Goal: Task Accomplishment & Management: Manage account settings

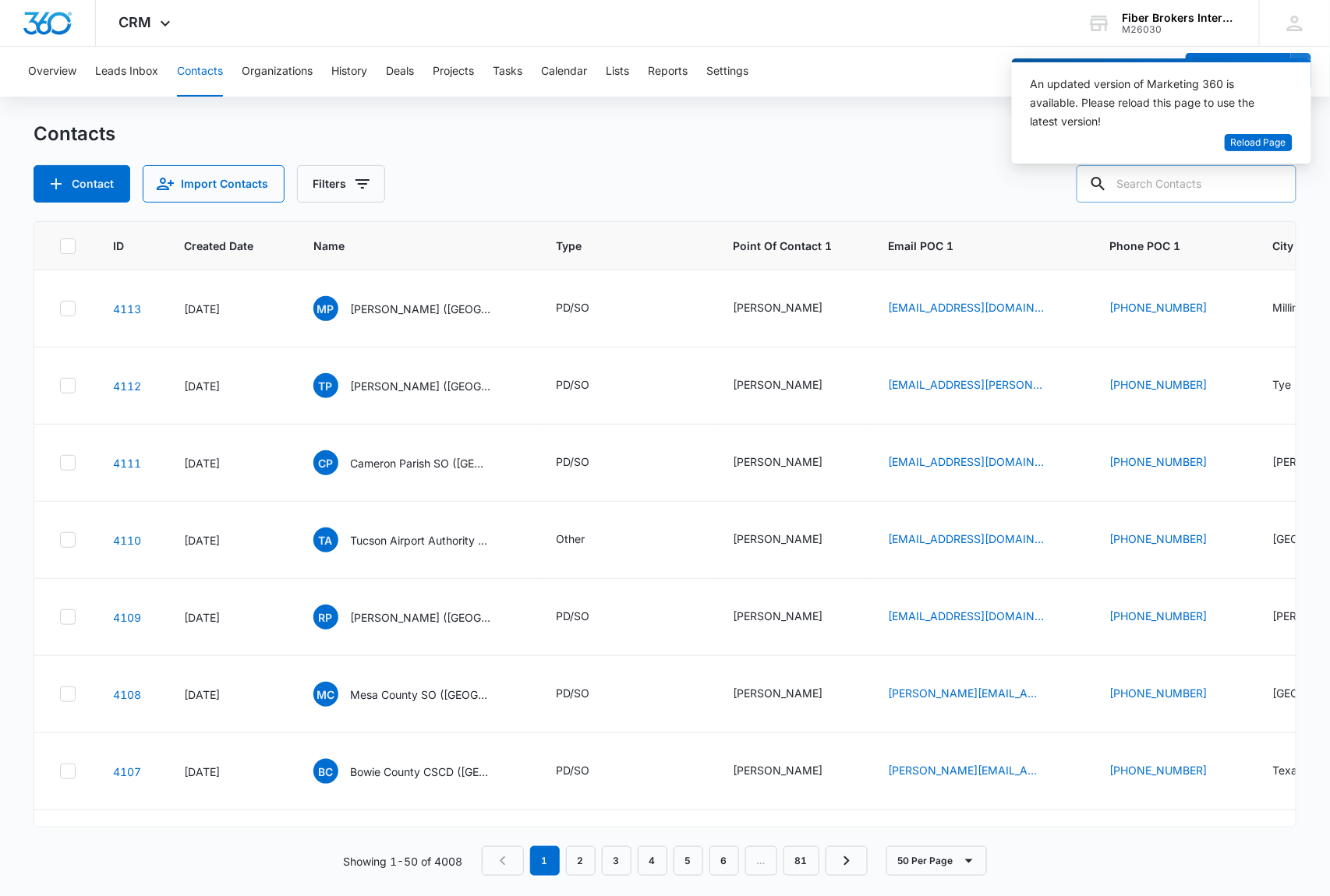
click at [1178, 178] on input "text" at bounding box center [1187, 184] width 220 height 38
type input "[GEOGRAPHIC_DATA]"
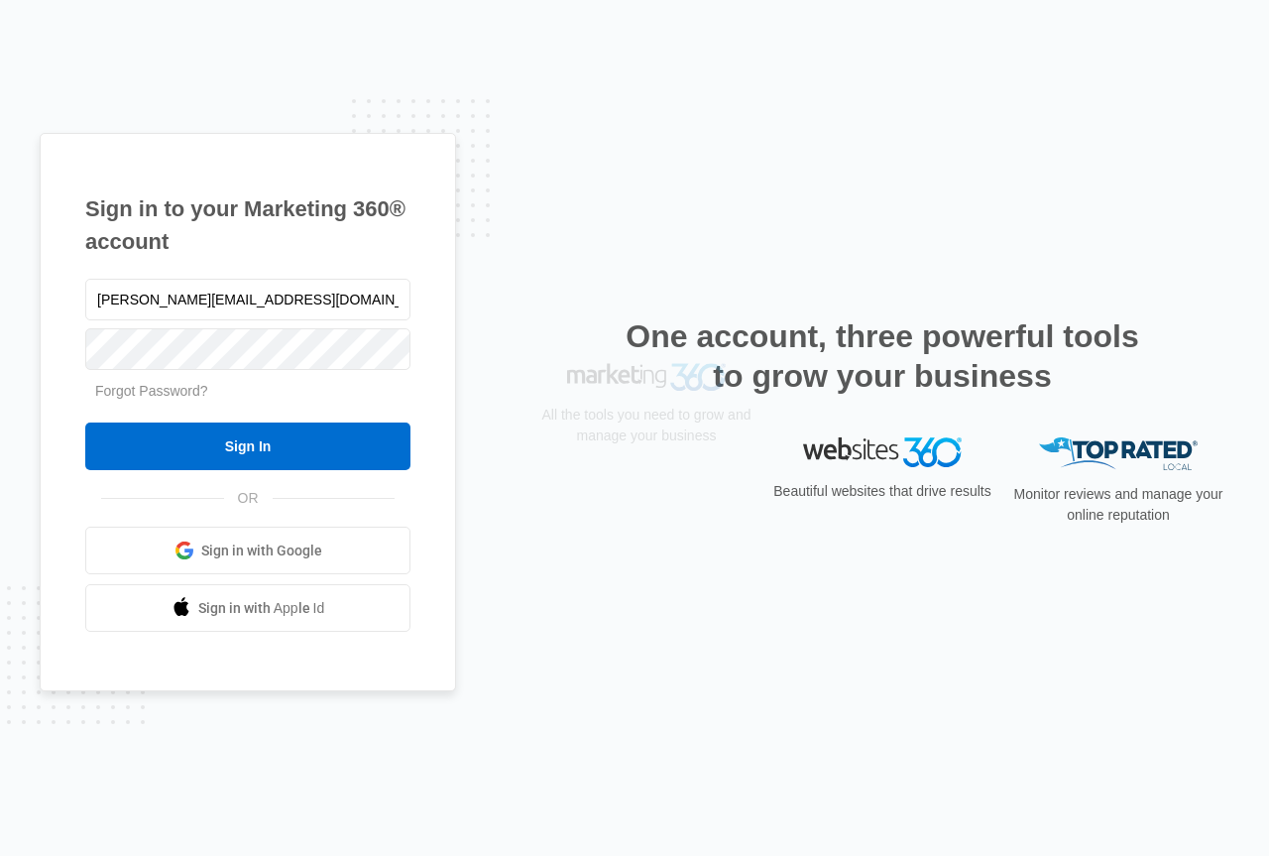
click at [245, 443] on input "Sign In" at bounding box center [247, 446] width 325 height 48
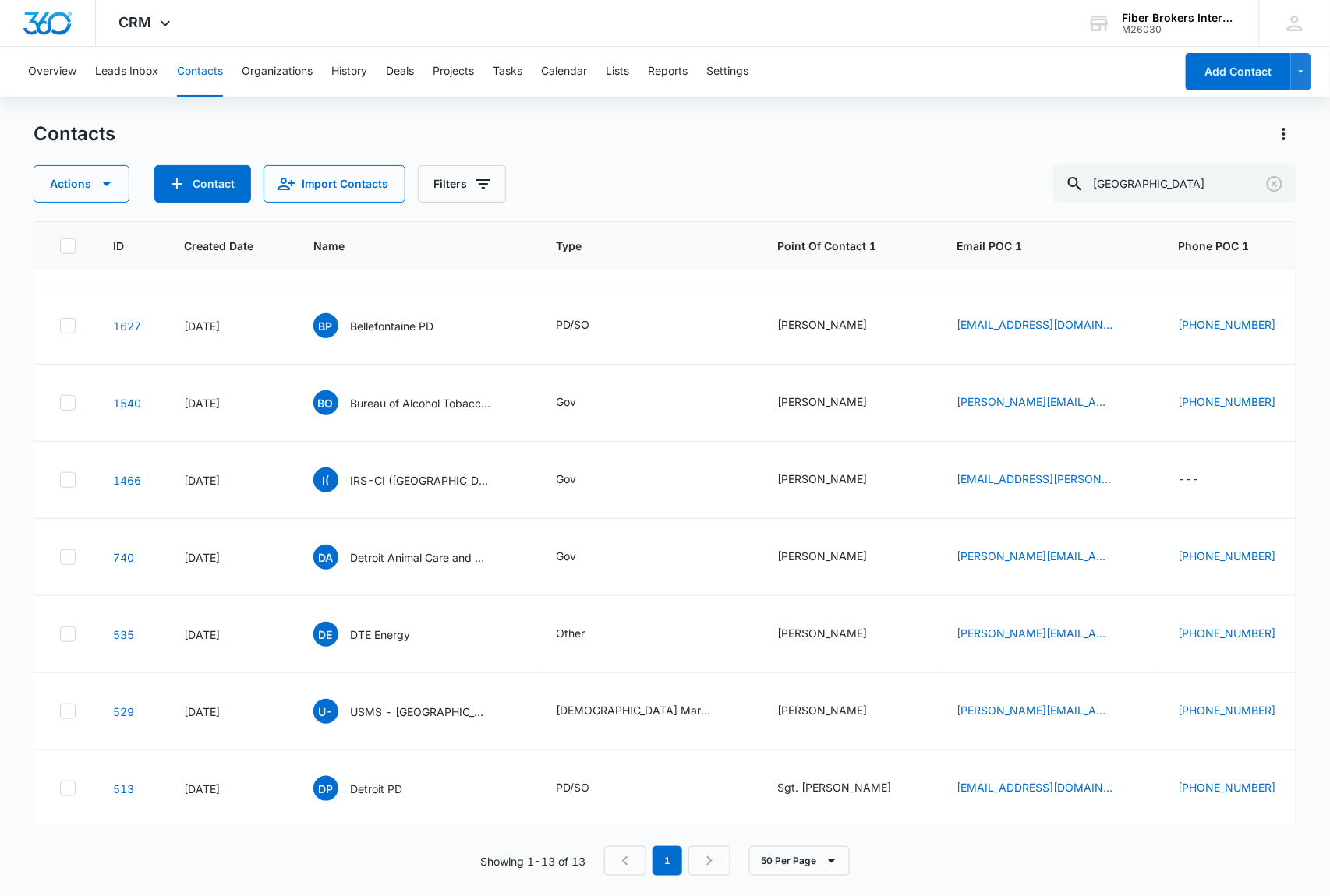
scroll to position [465, 0]
click at [329, 777] on span "DP" at bounding box center [326, 789] width 25 height 25
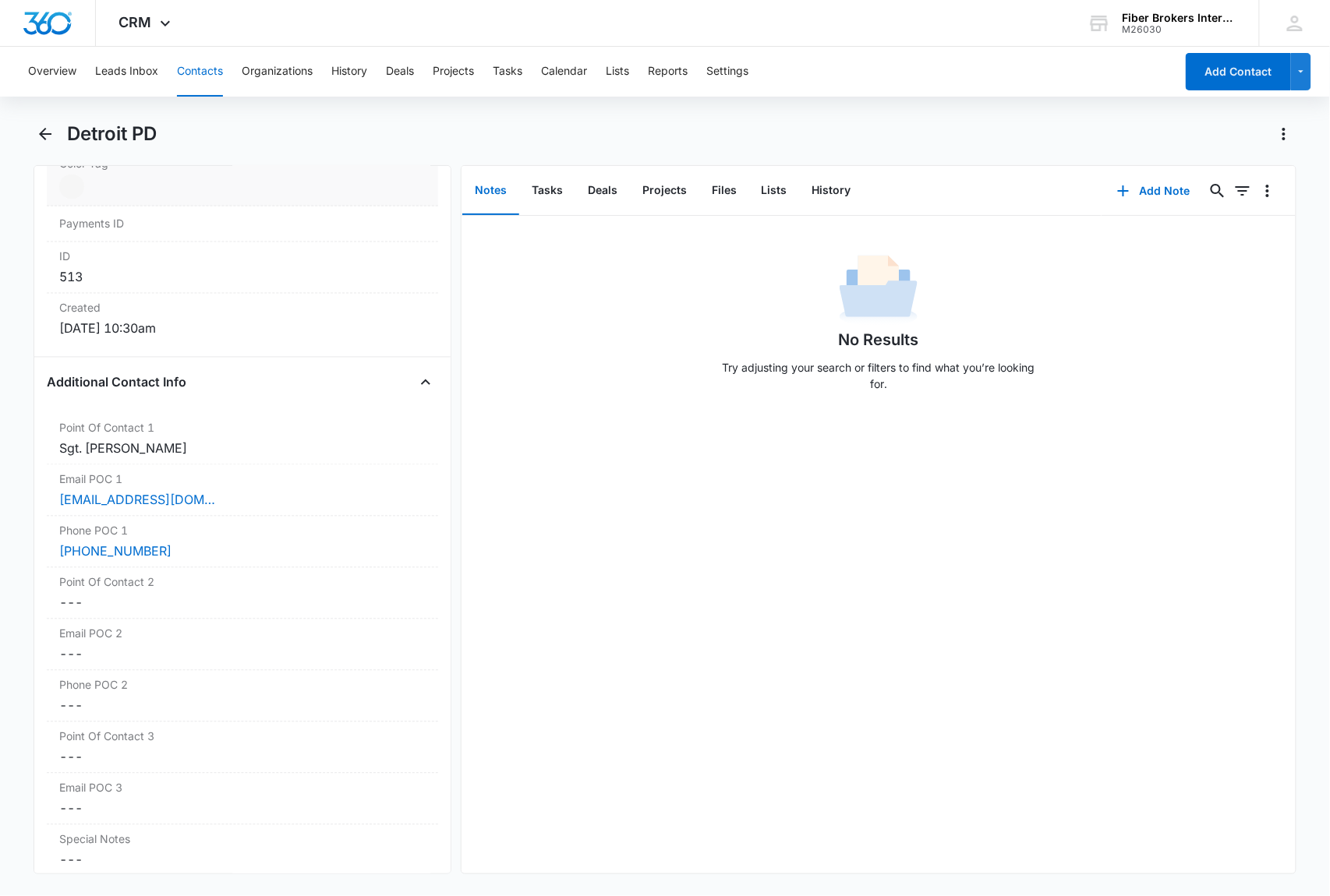
scroll to position [1039, 0]
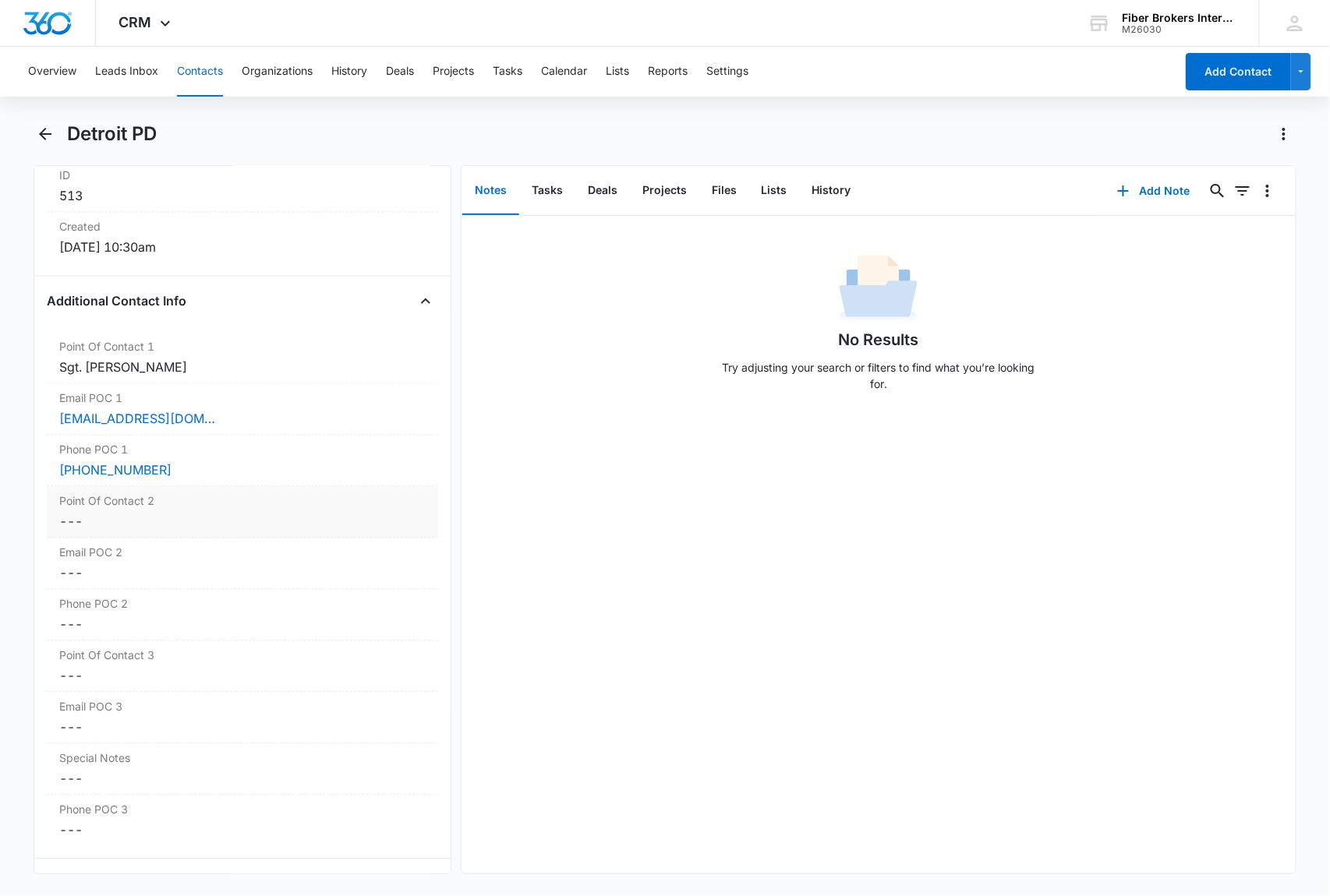
click at [105, 523] on dd "Cancel Save Changes ---" at bounding box center [242, 523] width 366 height 19
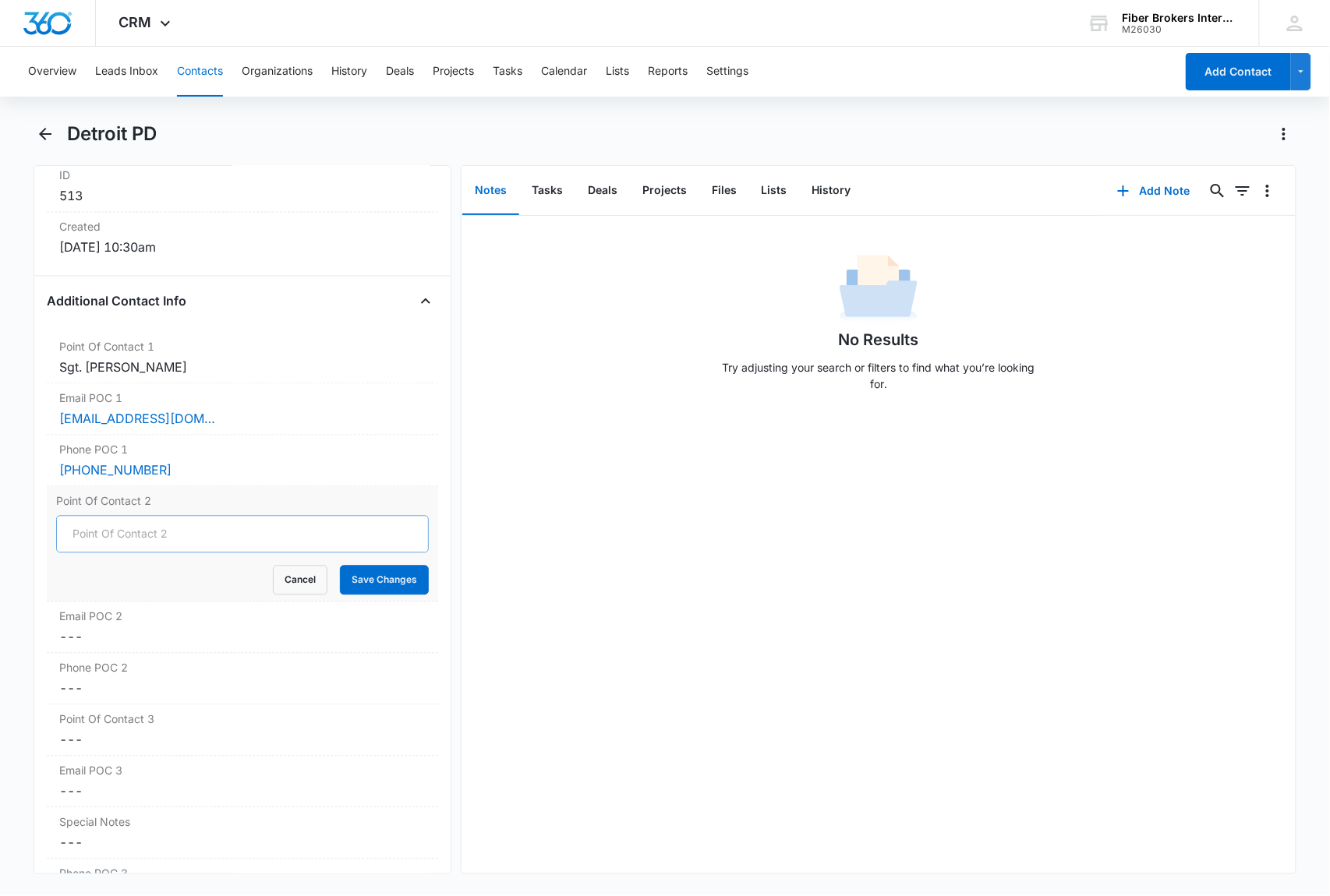
click at [86, 536] on input "Point Of Contact 2" at bounding box center [242, 535] width 373 height 38
type input "William DiCicco"
click at [373, 593] on button "Save Changes" at bounding box center [384, 581] width 89 height 30
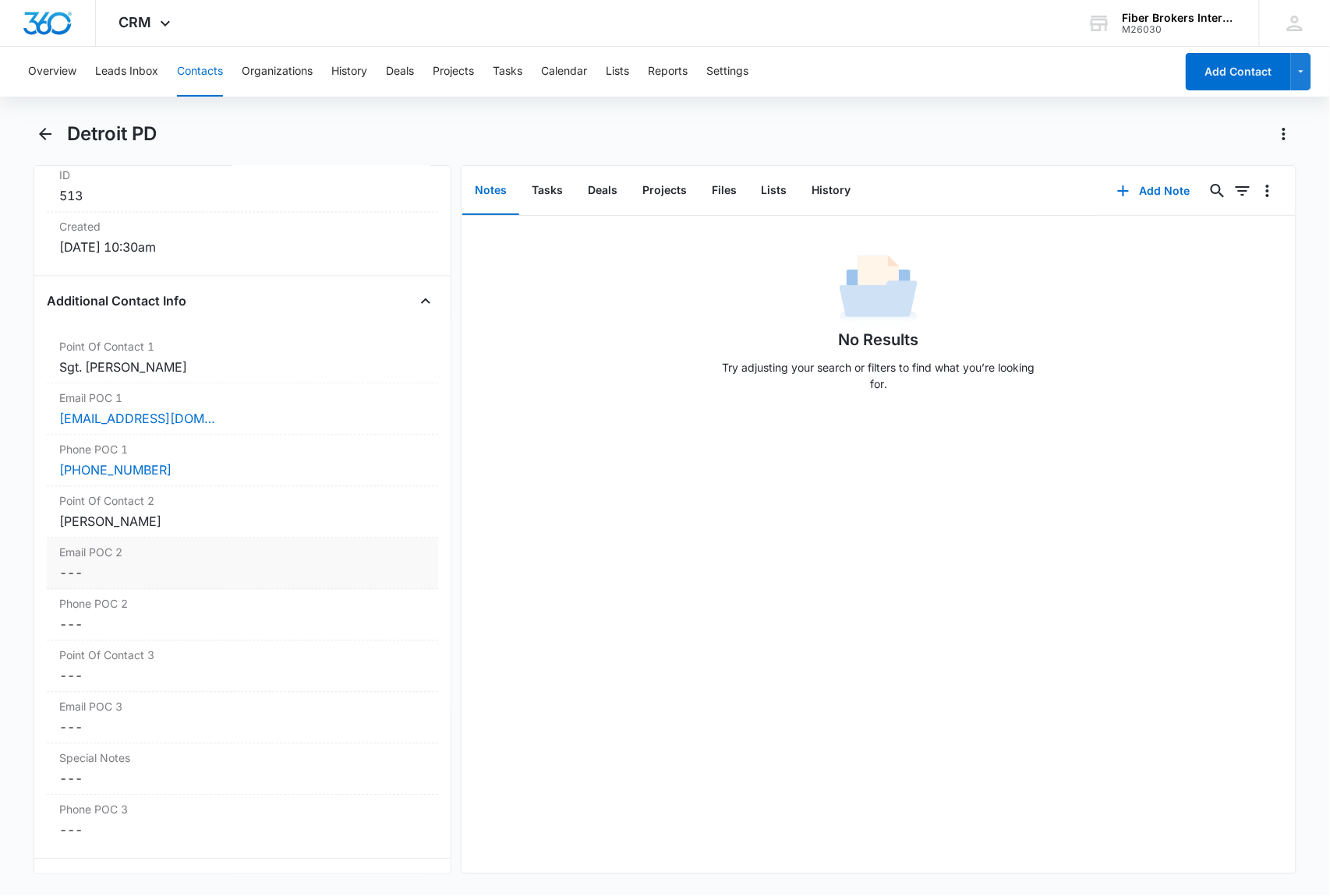
click at [97, 581] on dd "Cancel Save Changes ---" at bounding box center [242, 574] width 366 height 19
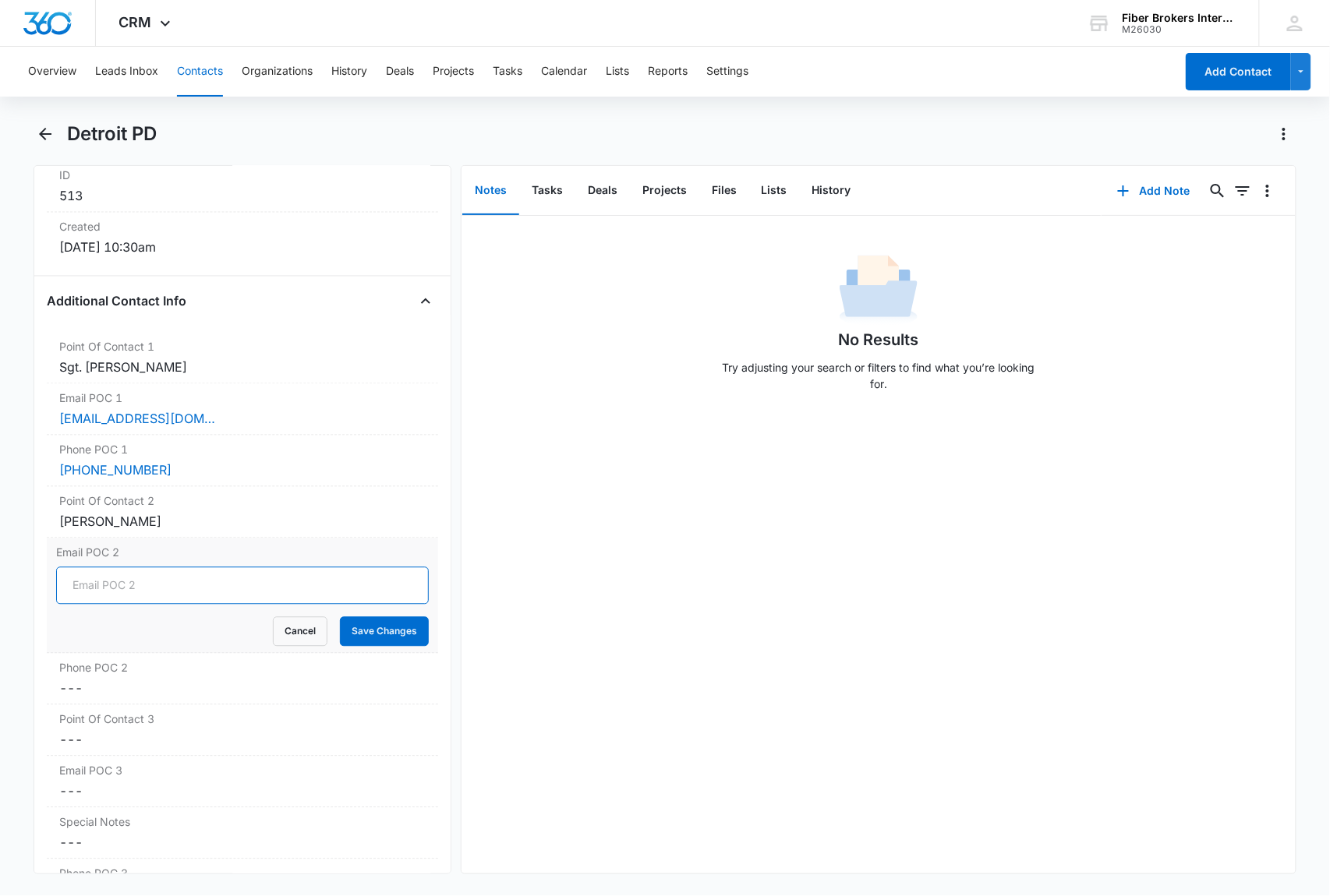
click at [84, 591] on input "Email POC 2" at bounding box center [242, 586] width 373 height 38
paste input "diciccow118@detroitmi.gov"
type input "diciccow118@detroitmi.gov"
click at [359, 637] on button "Save Changes" at bounding box center [384, 632] width 89 height 30
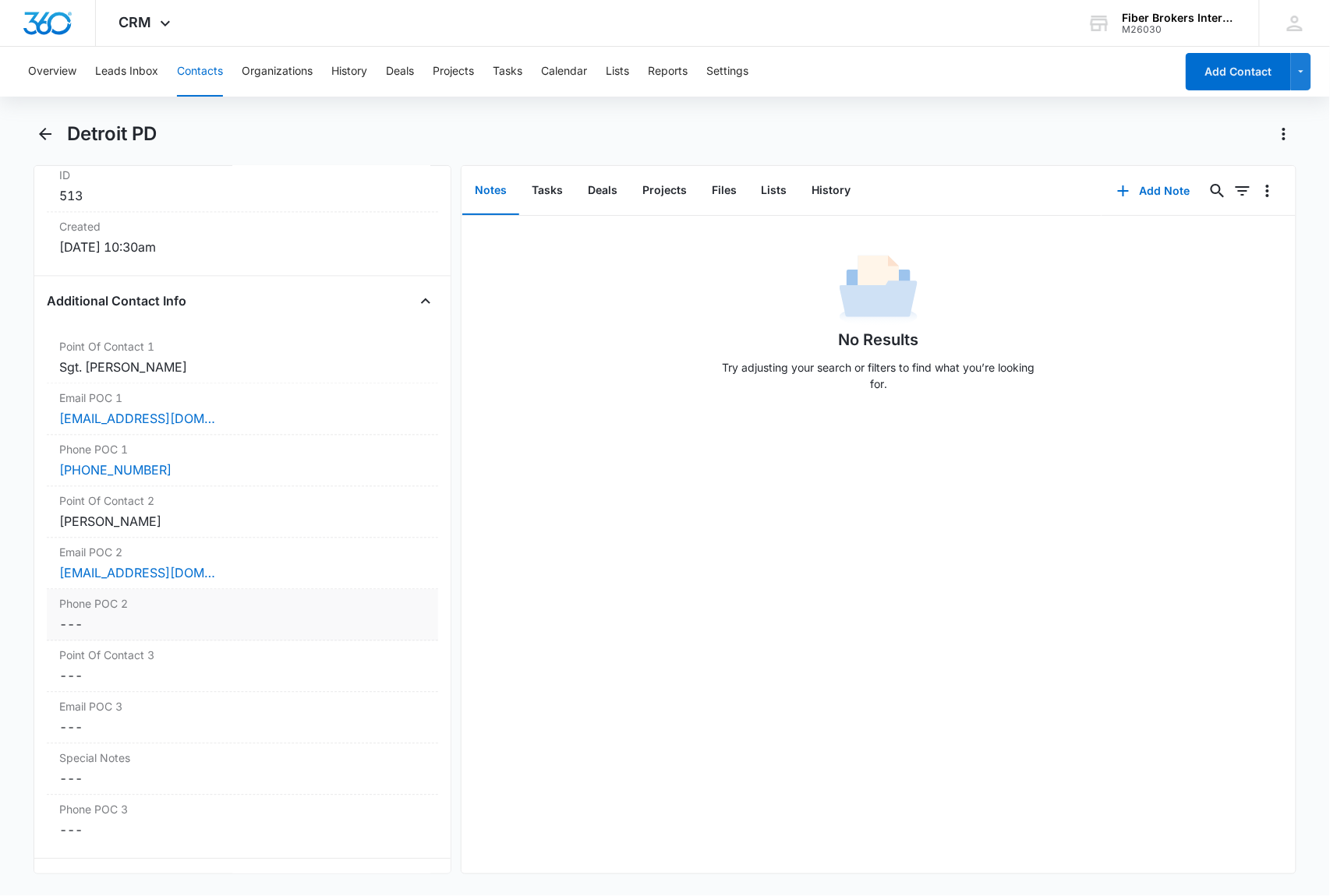
click at [172, 624] on dd "Cancel Save Changes ---" at bounding box center [242, 625] width 366 height 19
click at [94, 641] on input "Phone POC 2" at bounding box center [242, 637] width 373 height 38
paste input "(734) 216-9937"
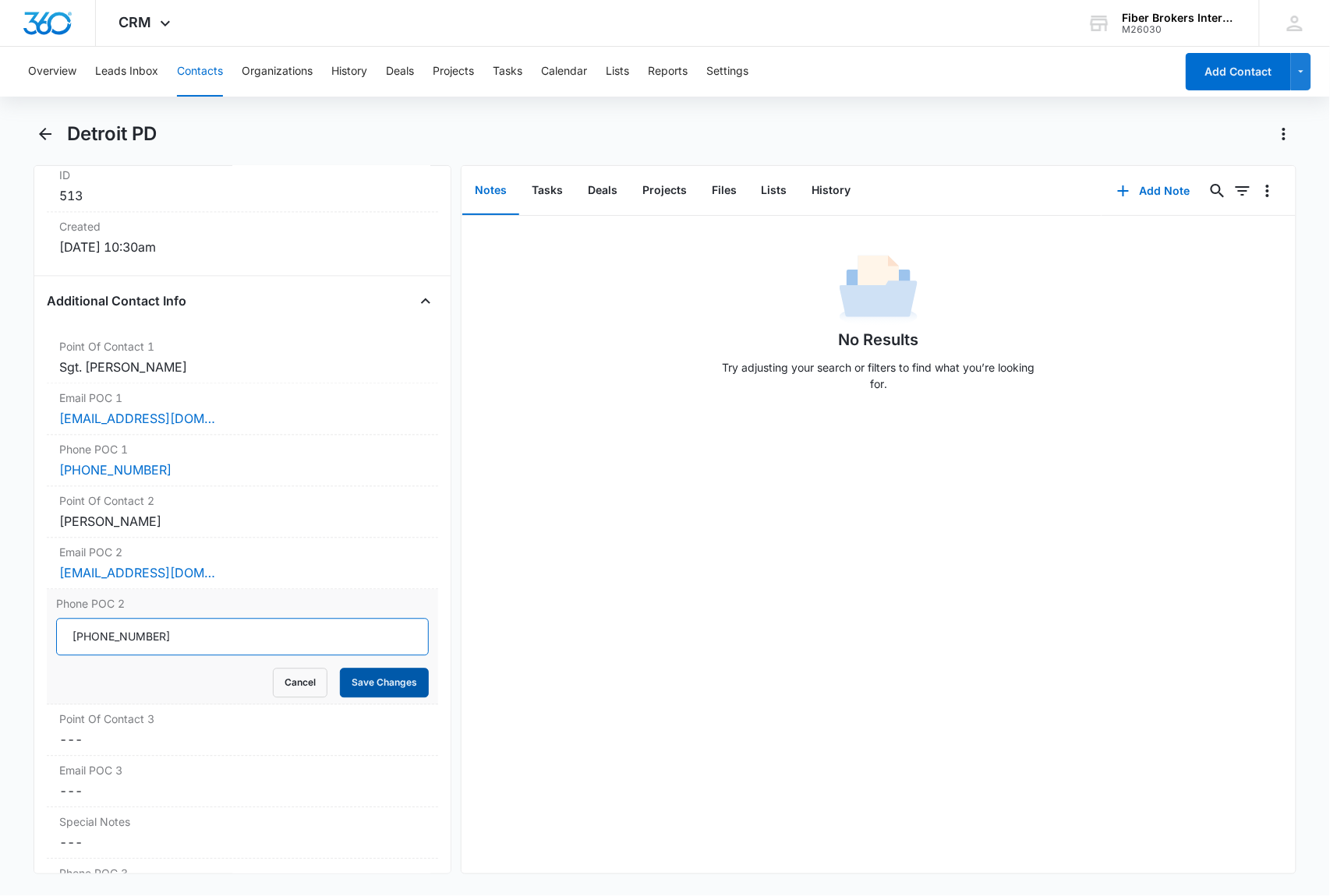
type input "(734) 216-9937"
click at [376, 681] on button "Save Changes" at bounding box center [384, 684] width 89 height 30
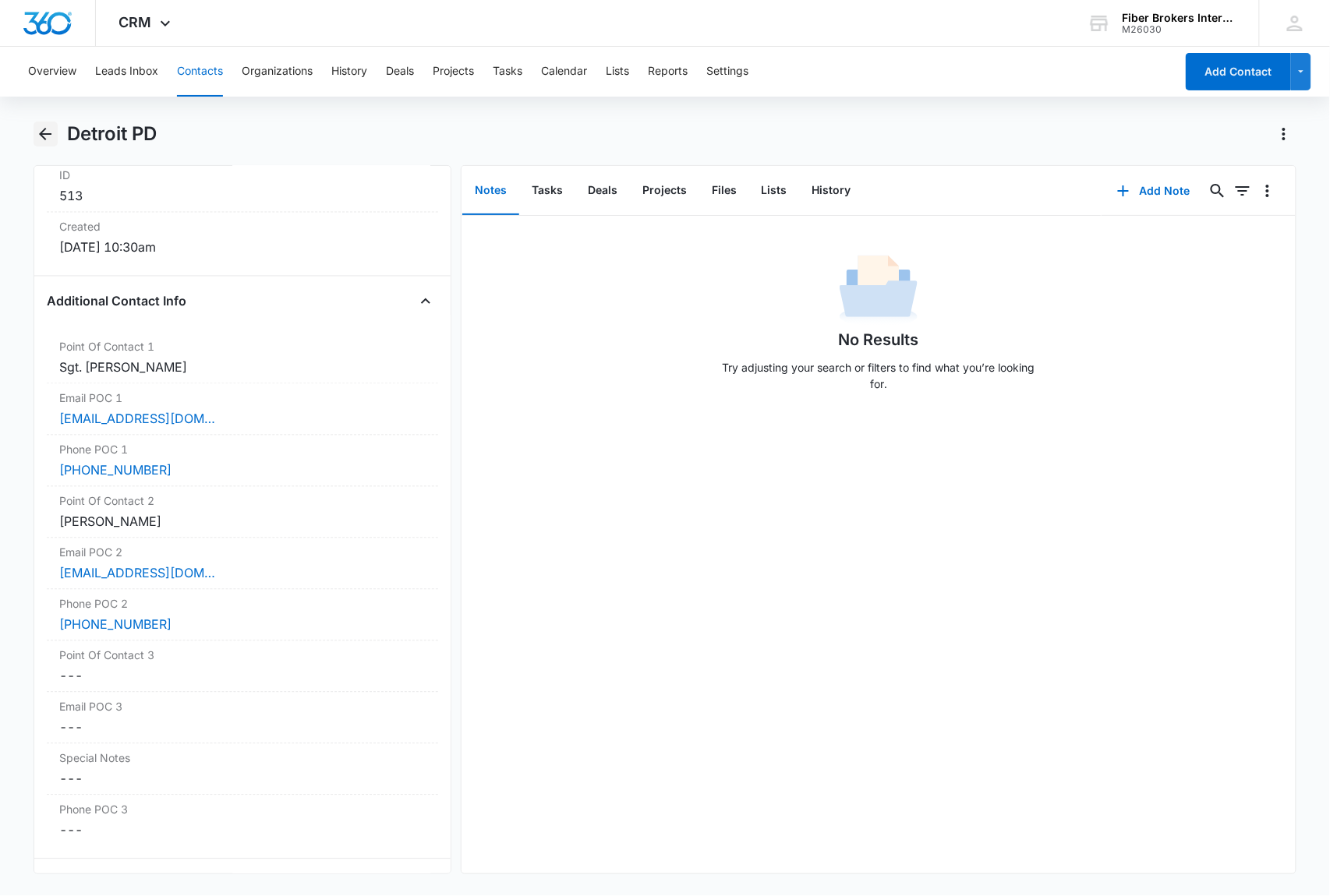
click at [48, 136] on icon "Back" at bounding box center [46, 134] width 19 height 19
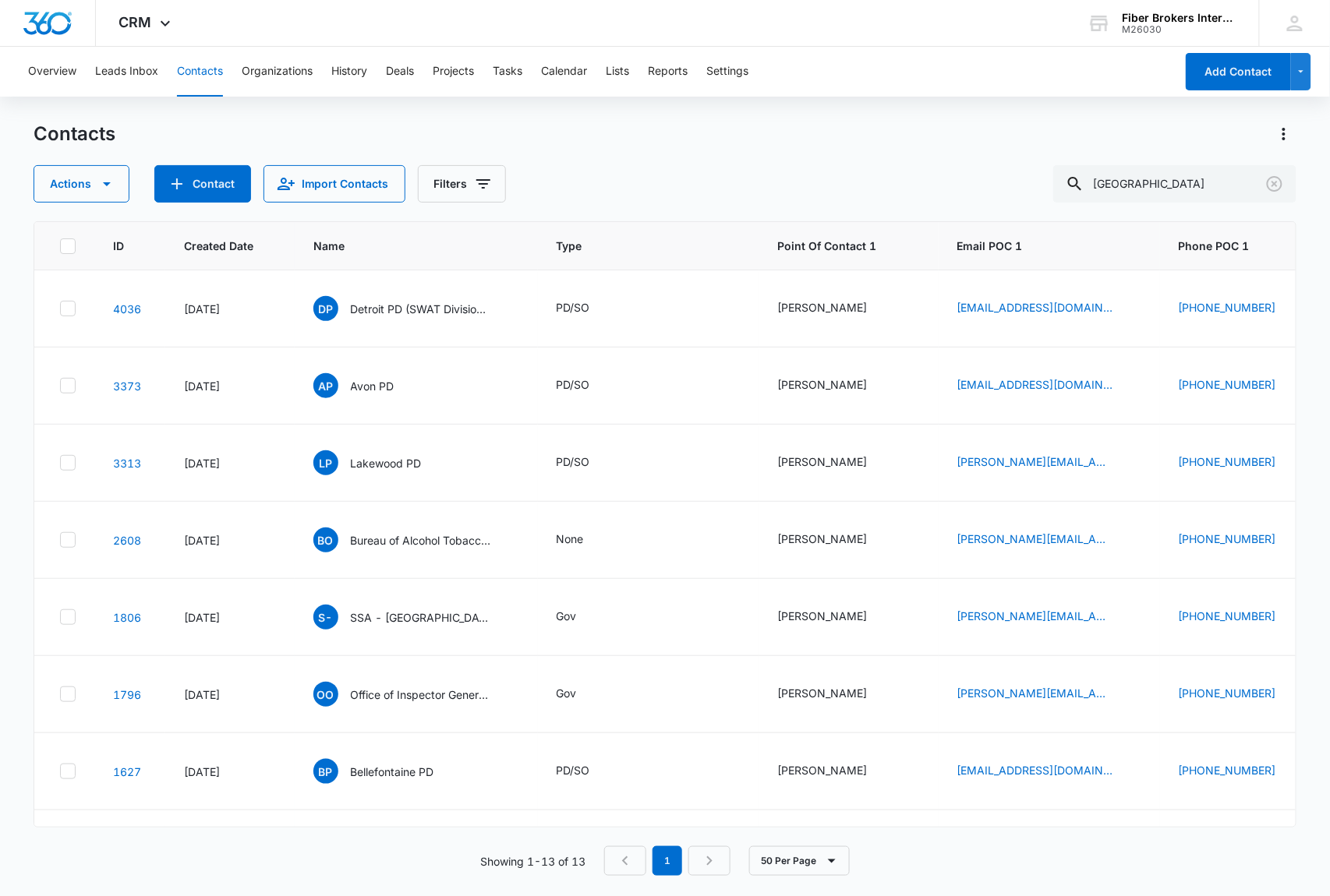
scroll to position [465, 0]
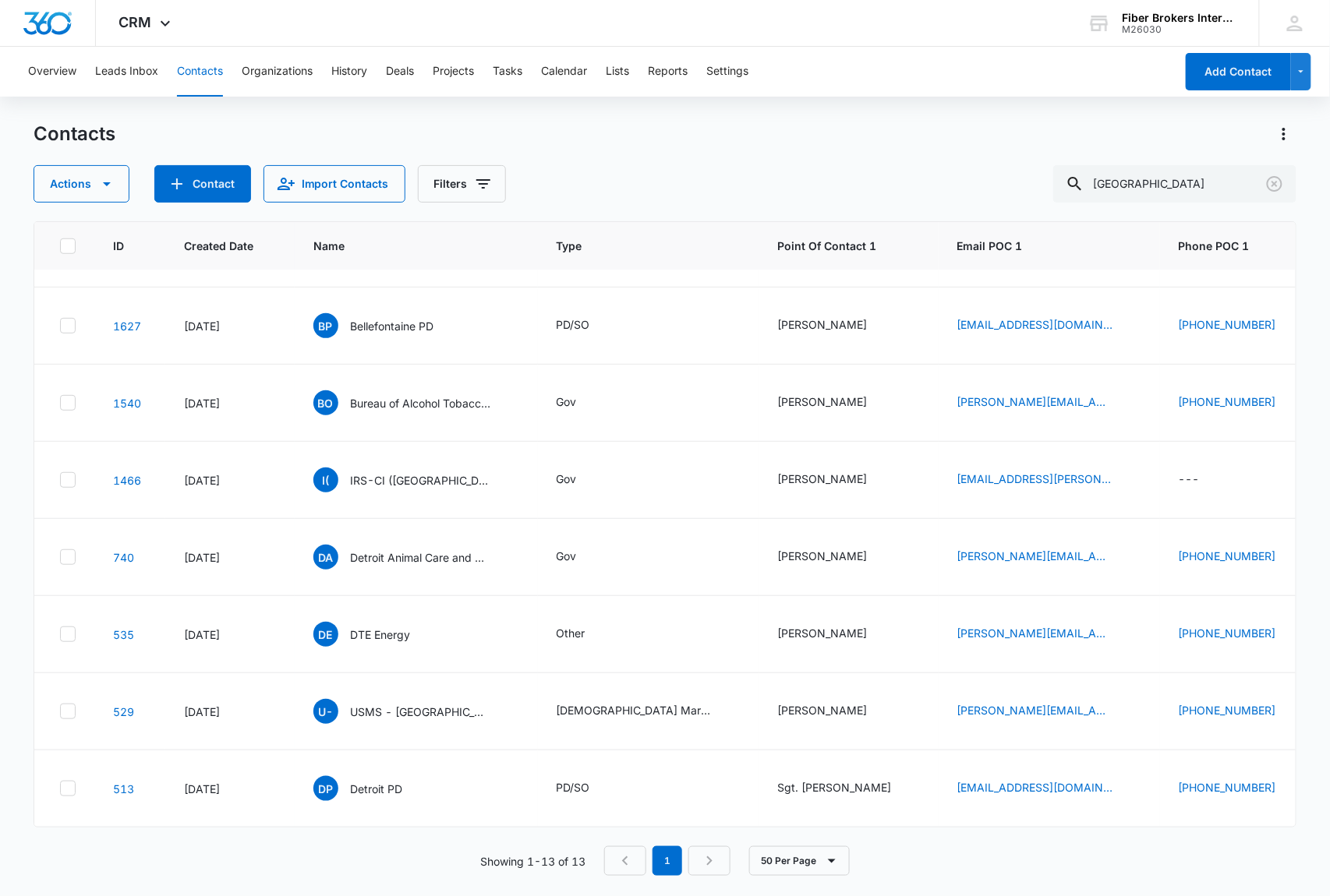
click at [626, 148] on div "Contacts Actions Contact Import Contacts Filters detroit" at bounding box center [666, 162] width 1264 height 81
drag, startPoint x: 1151, startPoint y: 185, endPoint x: 1064, endPoint y: 184, distance: 87.0
click at [1064, 184] on div "Actions Contact Import Contacts Filters detroit" at bounding box center [666, 184] width 1264 height 38
paste input "clarkston@newlebanonoh.org"
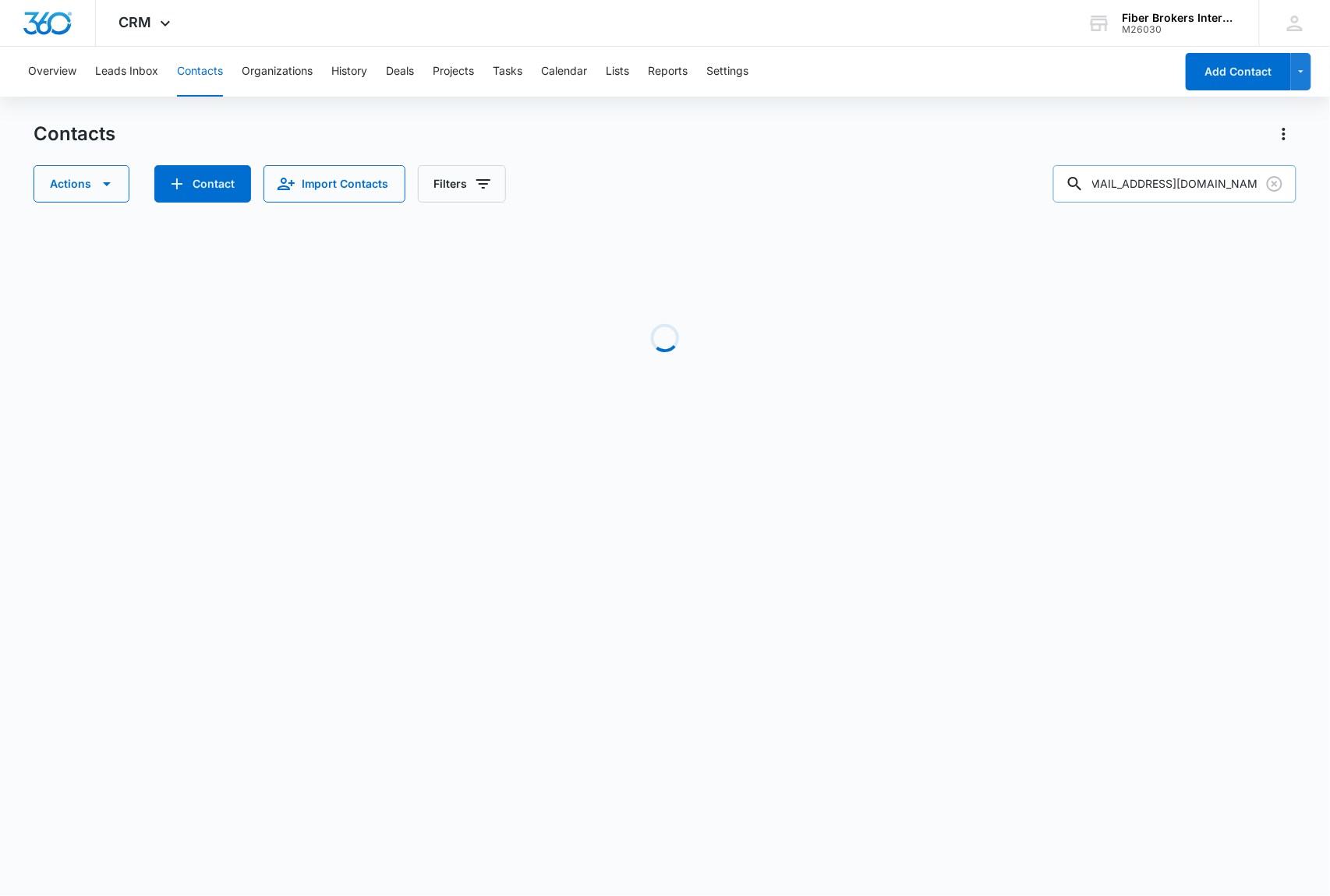
scroll to position [0, 0]
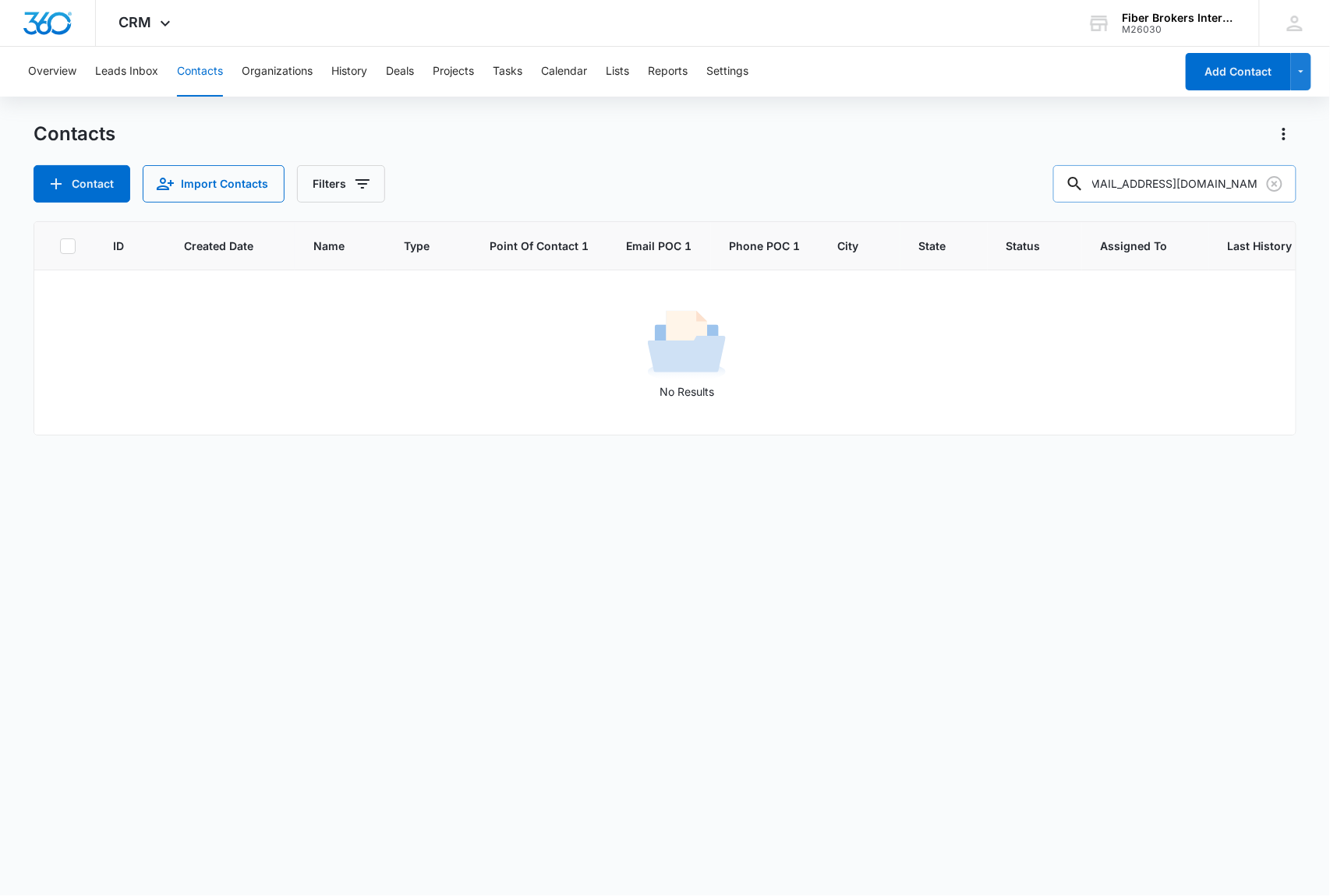
click at [1145, 181] on input "dclarkston@newlebanonoh.org" at bounding box center [1174, 184] width 243 height 38
drag, startPoint x: 1149, startPoint y: 182, endPoint x: 1054, endPoint y: 185, distance: 95.0
click at [1054, 185] on div "Contact Import Contacts Filters dclarkston@newlebanonoh.org" at bounding box center [666, 184] width 1264 height 38
click at [1225, 182] on input "@newlebanonoh.org" at bounding box center [1174, 184] width 243 height 38
type input "new lebanon"
